Goal: Contribute content: Contribute content

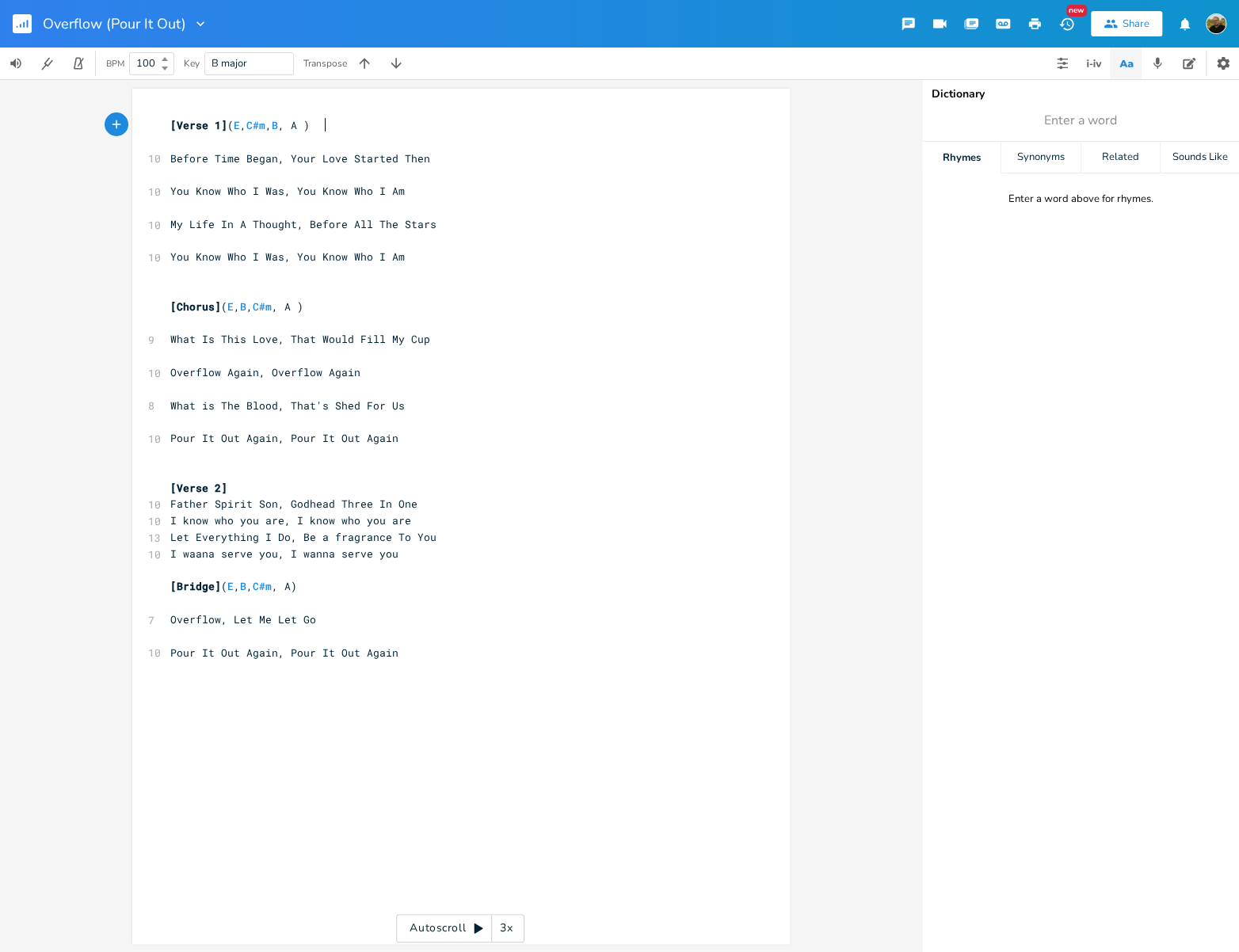
click at [25, 29] on rect "button" at bounding box center [22, 23] width 19 height 19
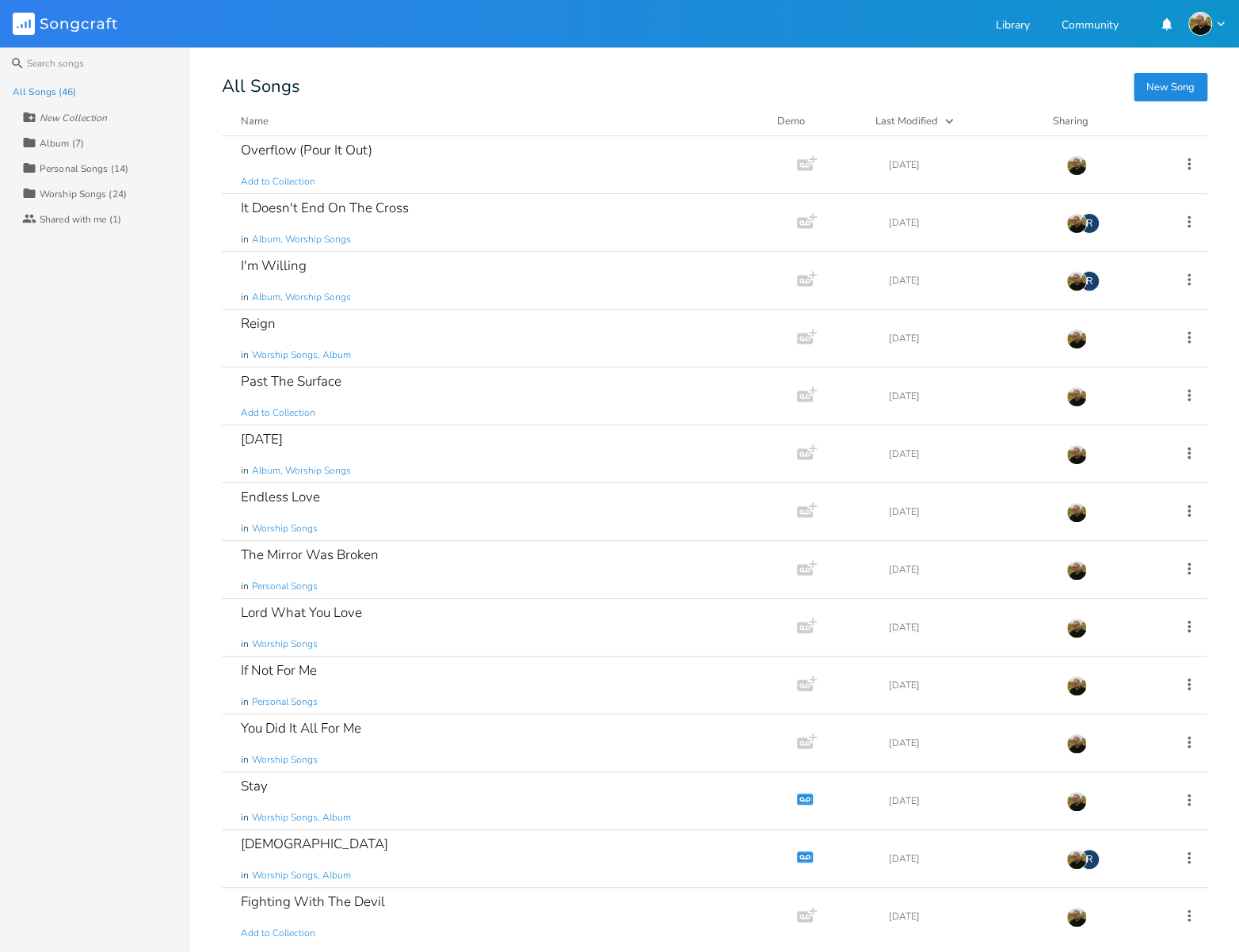
click at [1169, 85] on button "New Song" at bounding box center [1171, 87] width 74 height 29
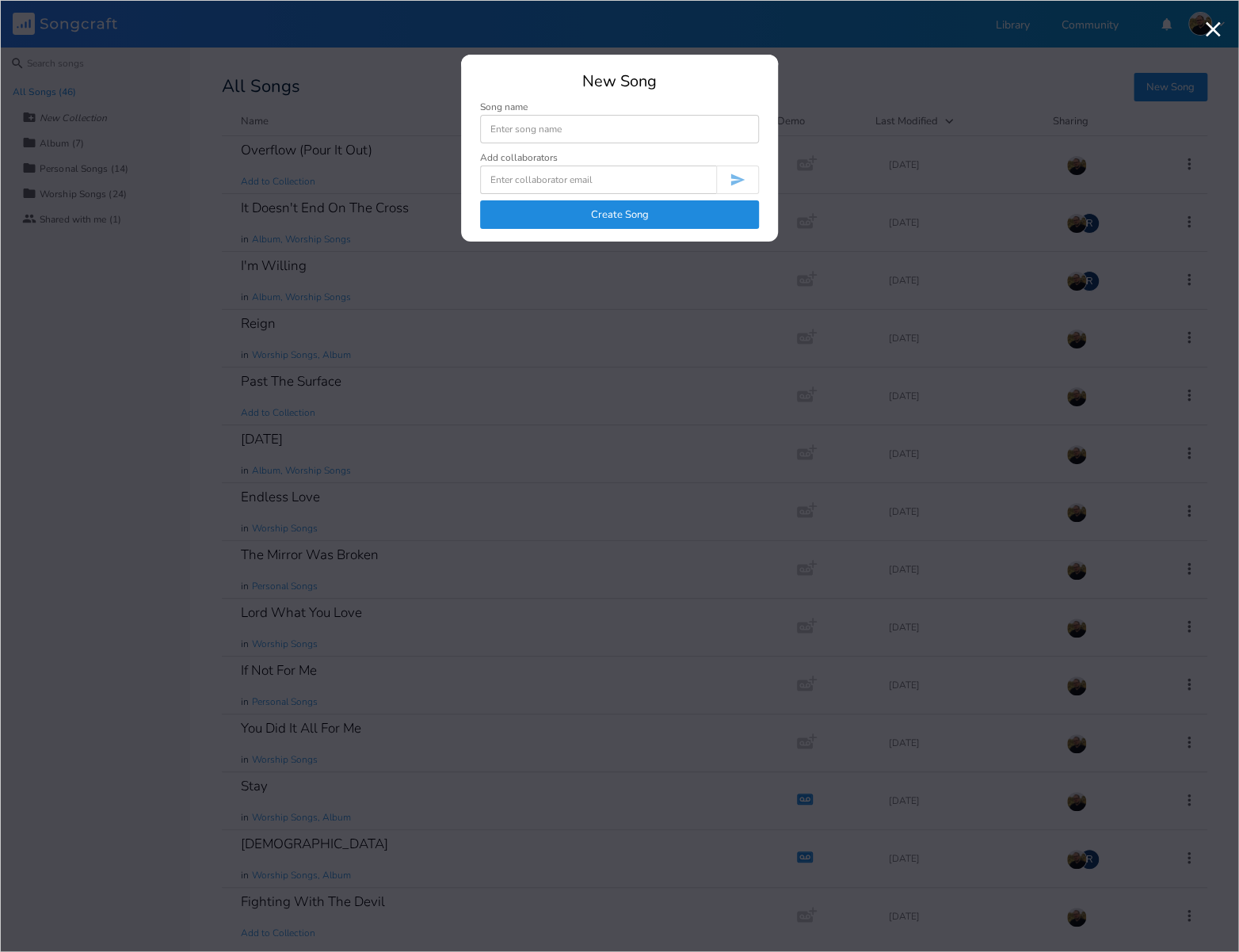
click at [616, 133] on input at bounding box center [620, 128] width 279 height 29
type input "Sorry"
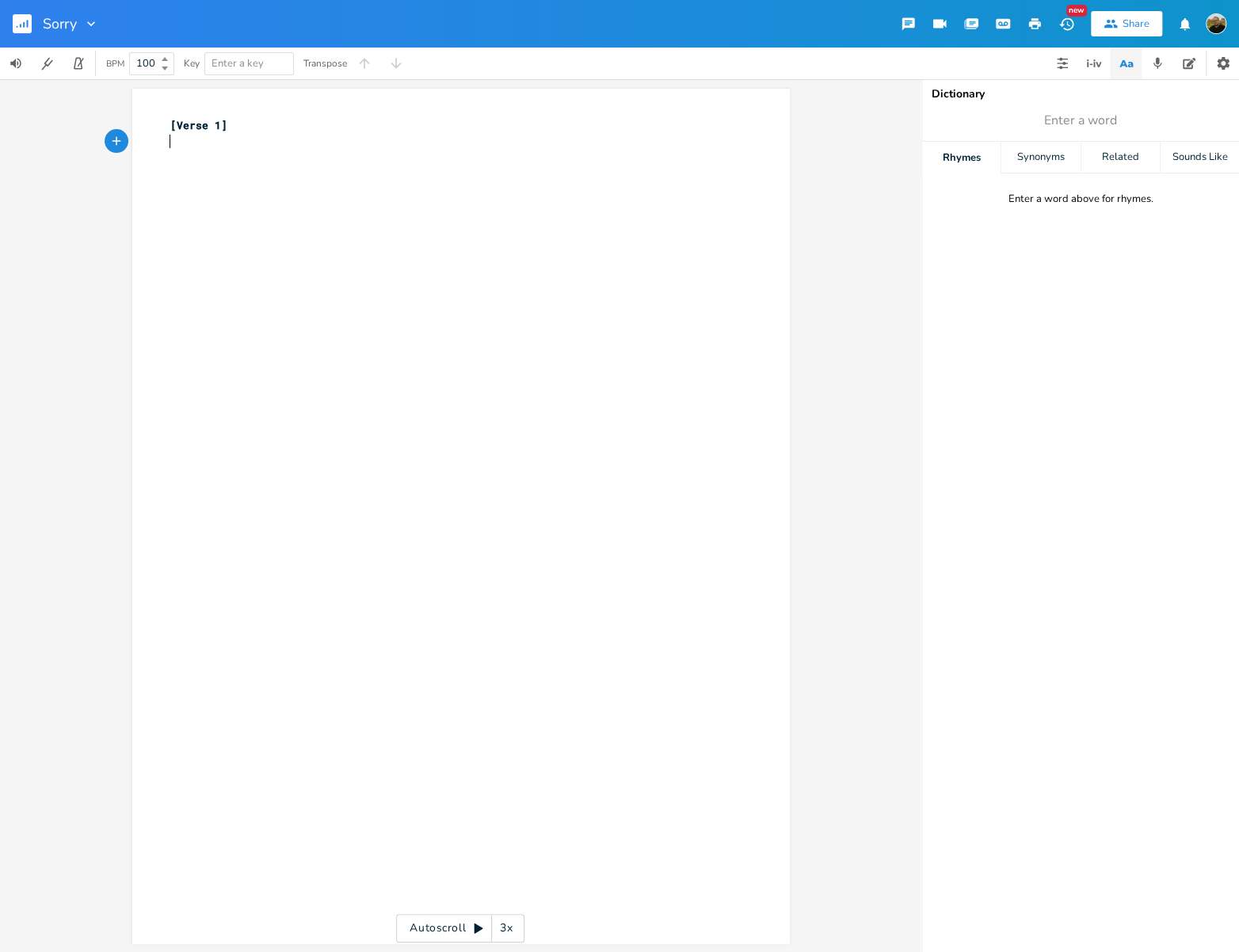
click at [207, 306] on div "xxxxxxxxxx [Verse 1] ​" at bounding box center [472, 531] width 611 height 835
type textarea "Sorry could never be enough"
type textarea "When I saw you hanging ffo"
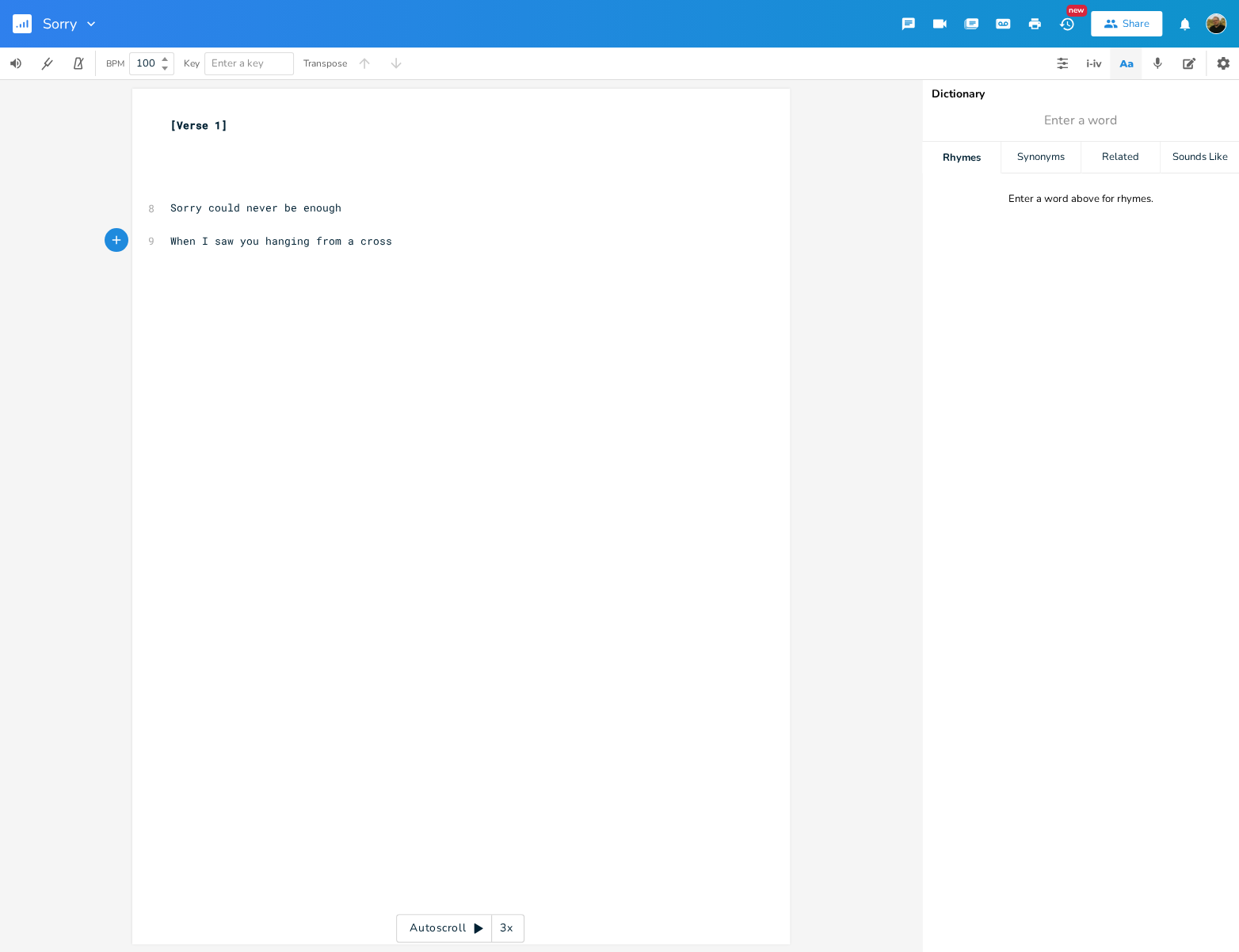
type textarea "rom a cross"
click at [390, 362] on div "xxxxxxxxxx [Verse 1] ​ ​ ​ ​ 8 Sorry could never be enough ​ 9 When I saw you h…" at bounding box center [472, 531] width 611 height 835
click at [315, 166] on pre "​" at bounding box center [453, 175] width 572 height 17
click at [279, 157] on pre "​" at bounding box center [453, 159] width 572 height 17
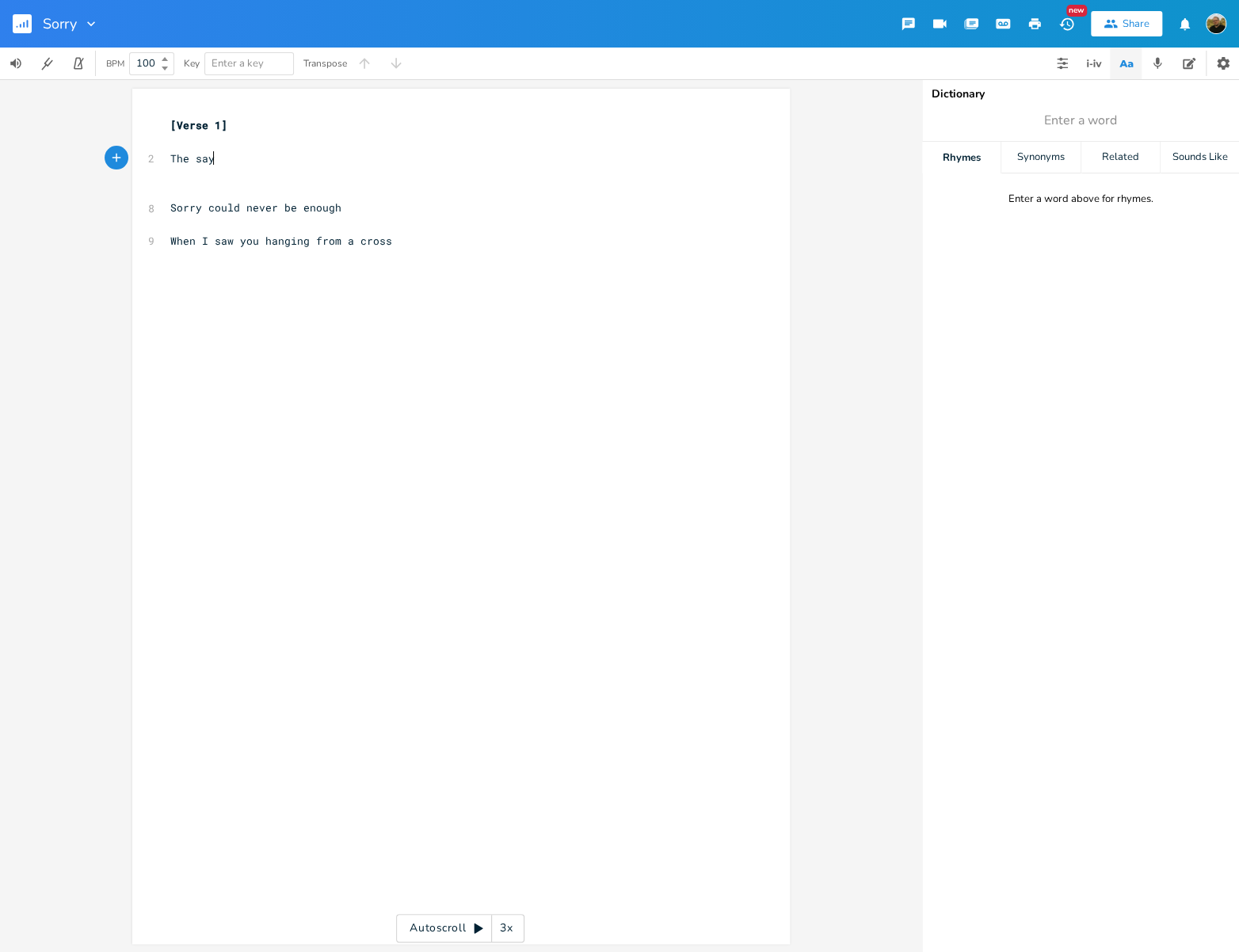
type textarea "The say"
type textarea "id a"
type textarea "it was a man carrying a cross"
